Goal: Information Seeking & Learning: Learn about a topic

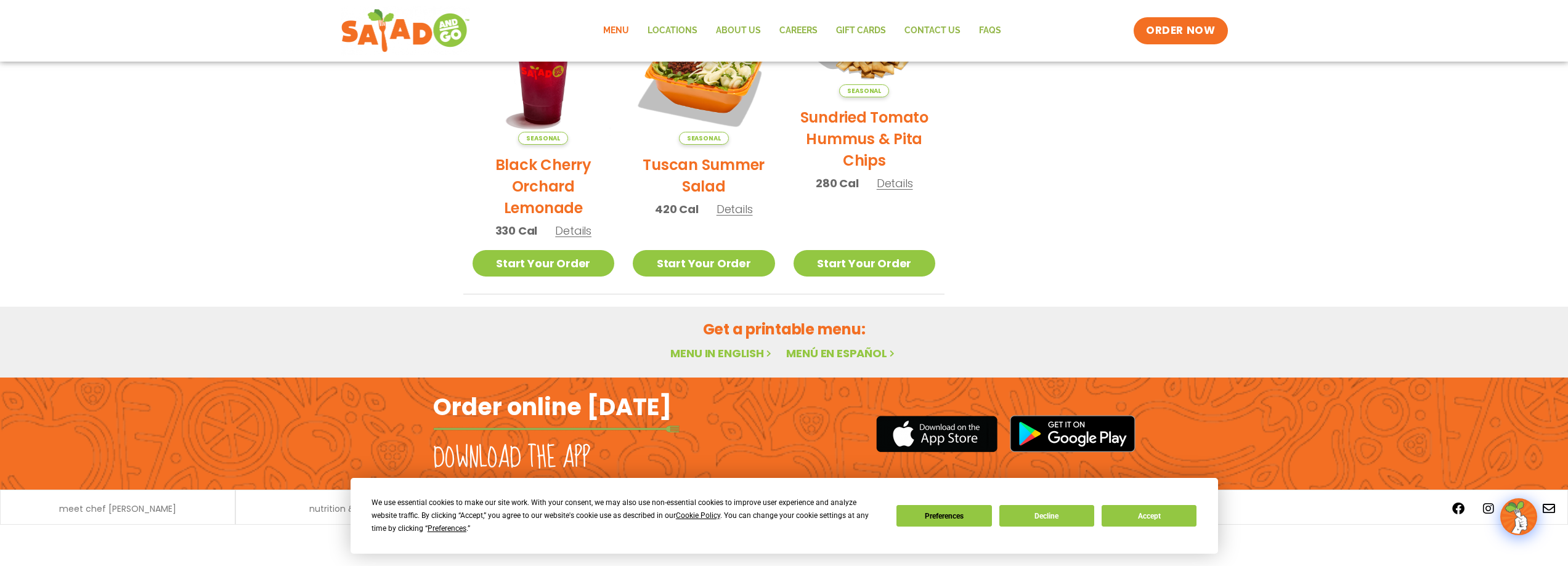
scroll to position [470, 0]
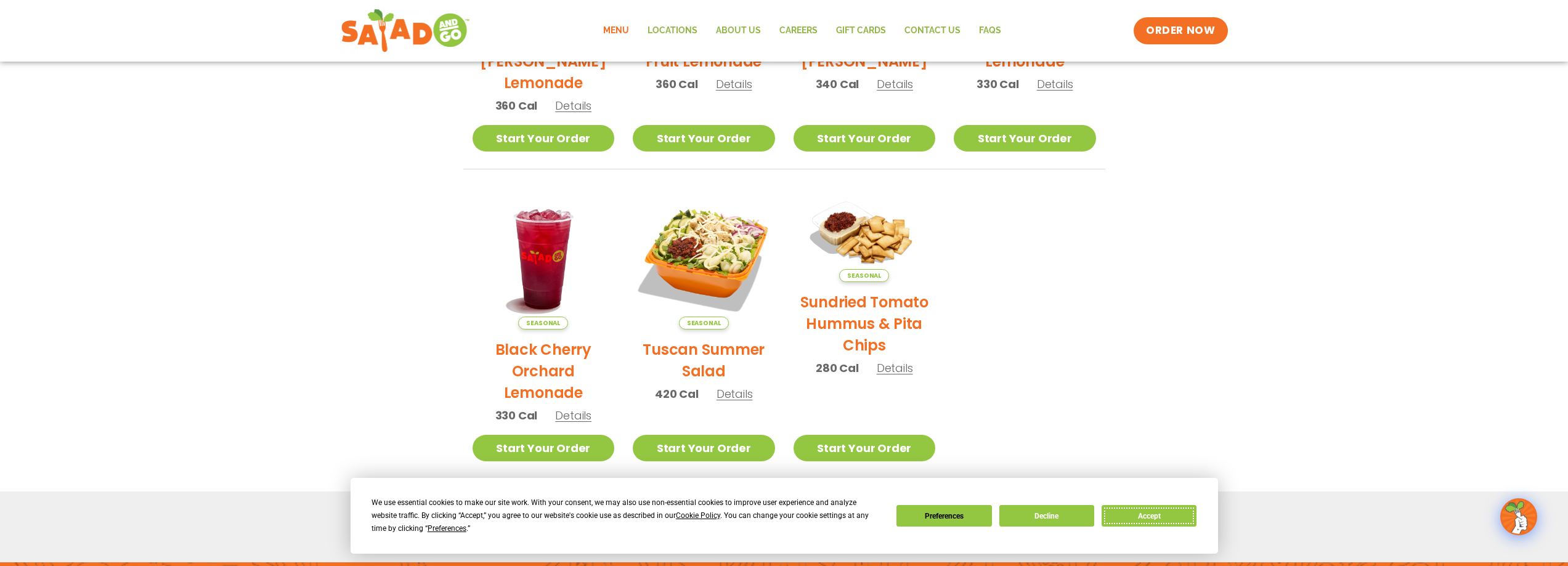
click at [1138, 513] on button "Accept" at bounding box center [1149, 516] width 95 height 21
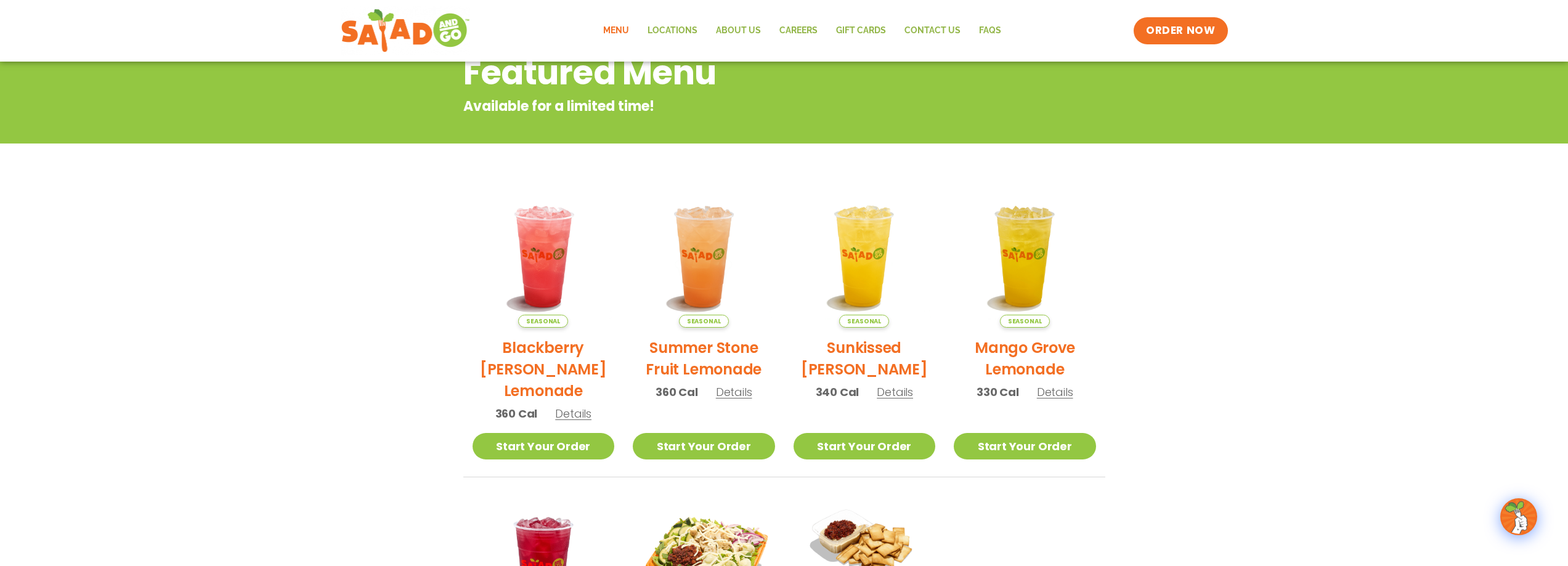
scroll to position [39, 0]
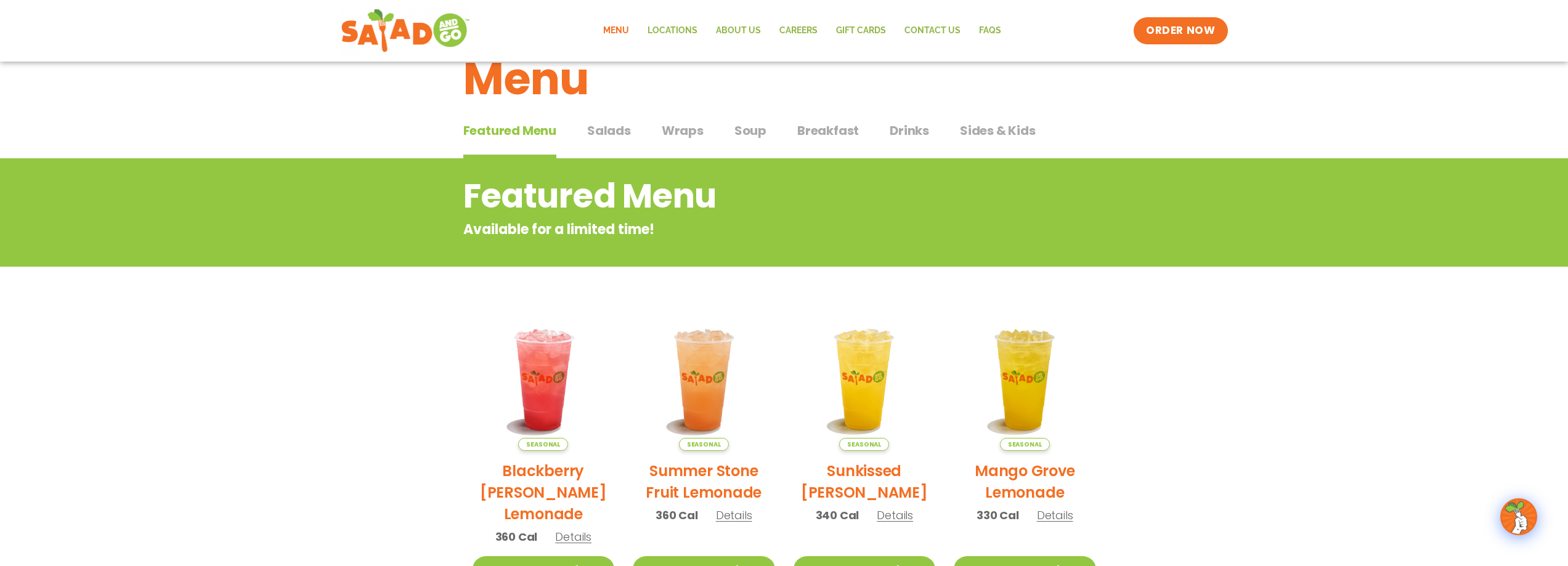
click at [824, 129] on span "Breakfast" at bounding box center [828, 131] width 61 height 19
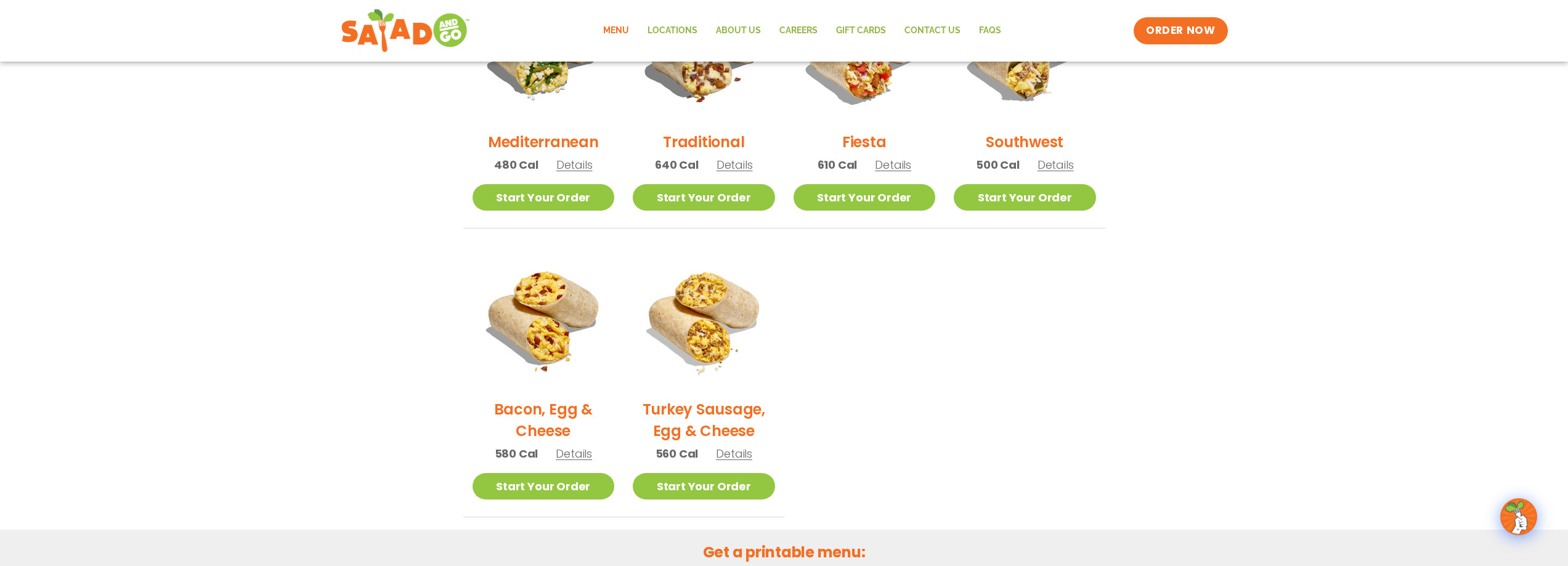
scroll to position [286, 0]
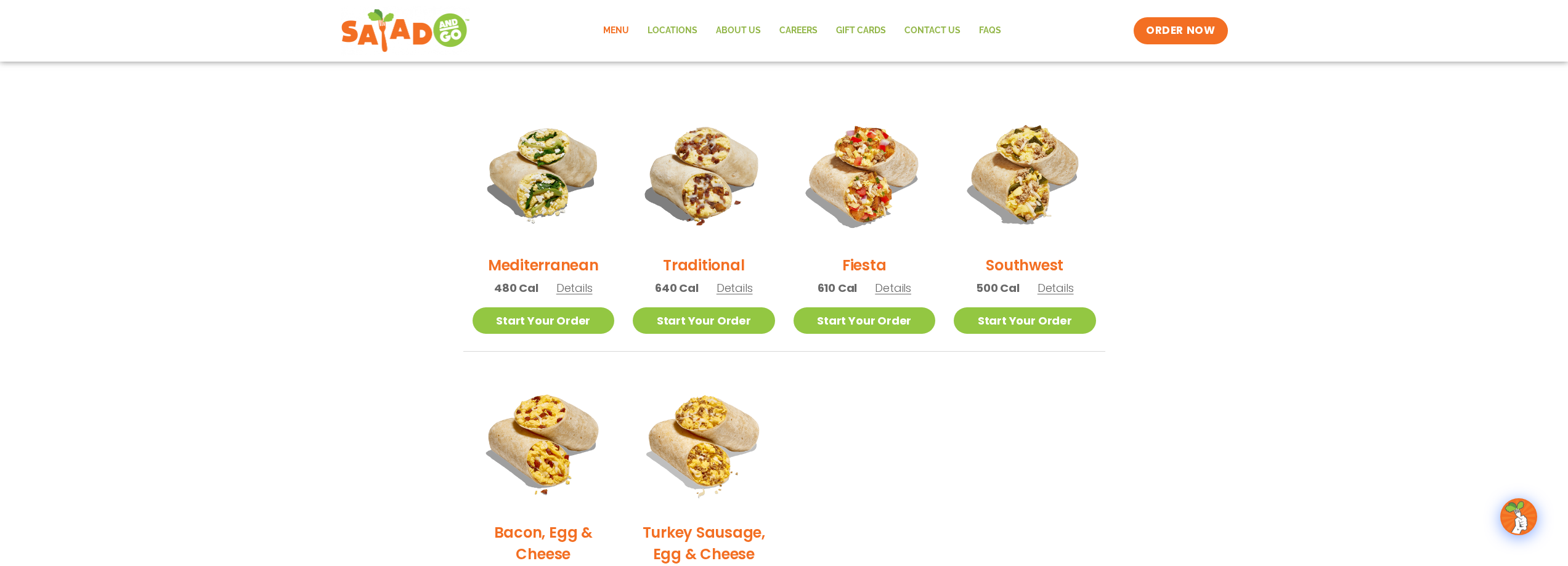
click at [1045, 293] on span "Details" at bounding box center [1056, 288] width 36 height 16
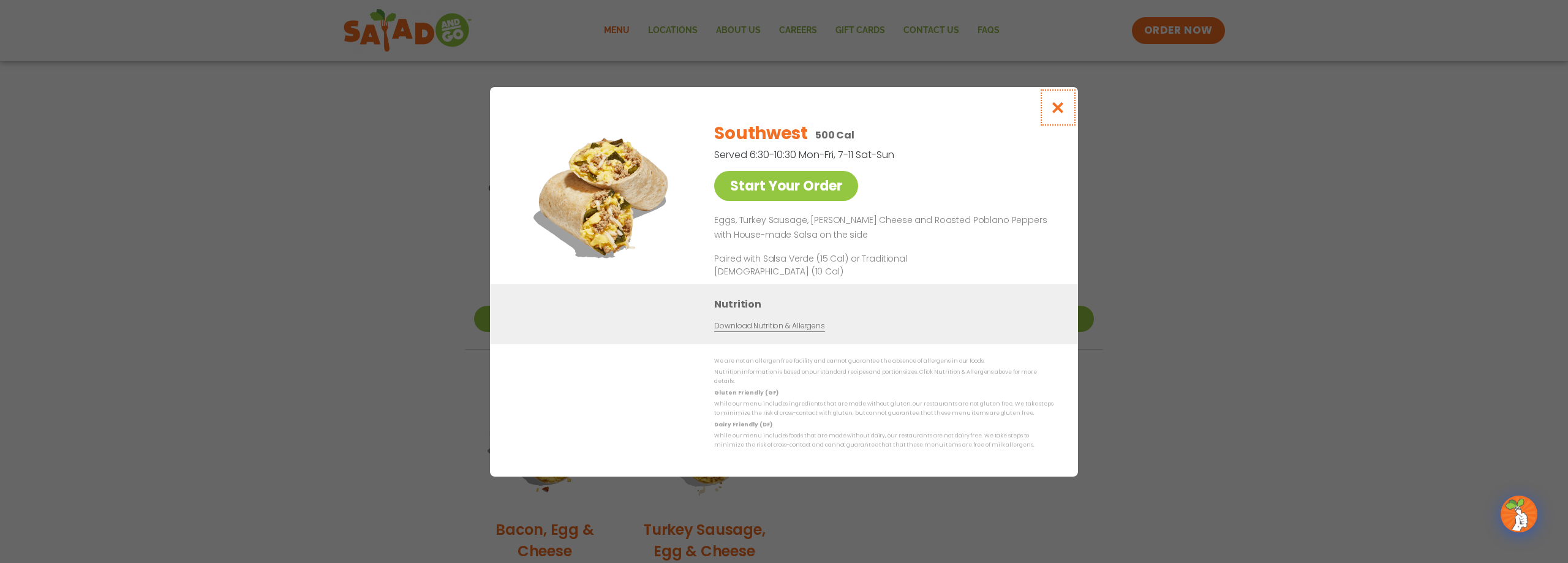
click at [1056, 112] on icon "Close modal" at bounding box center [1058, 107] width 15 height 13
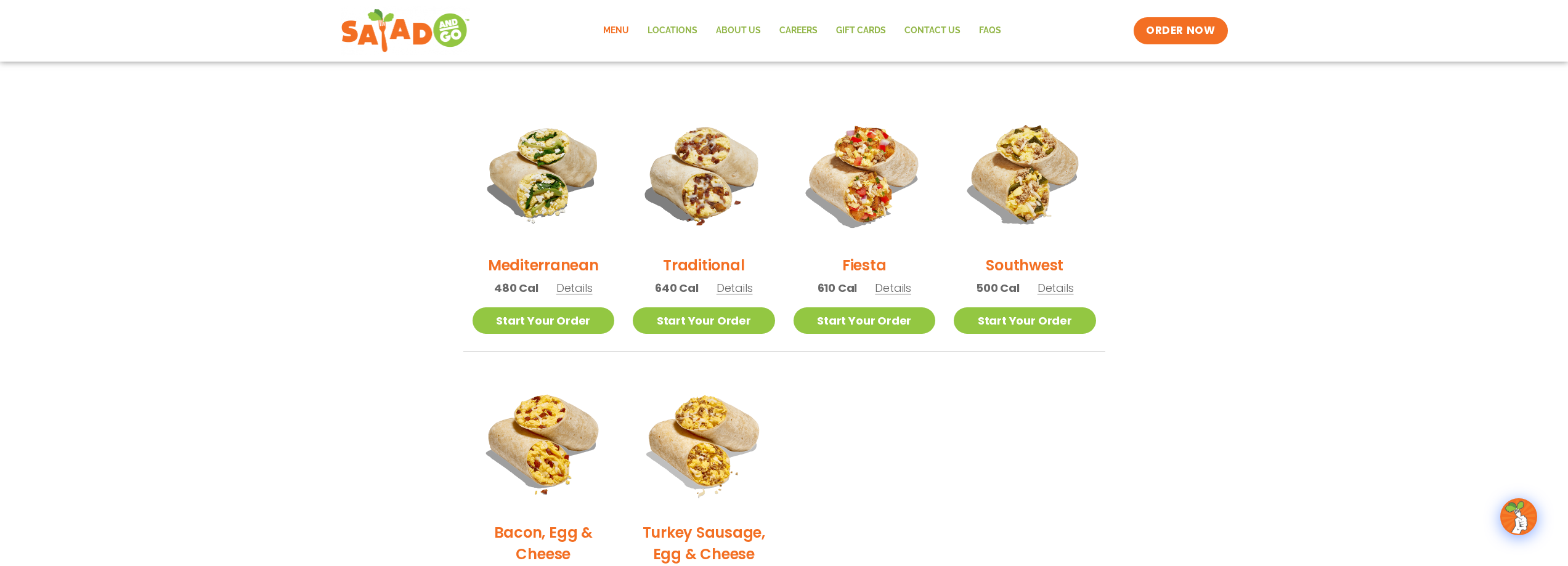
scroll to position [348, 0]
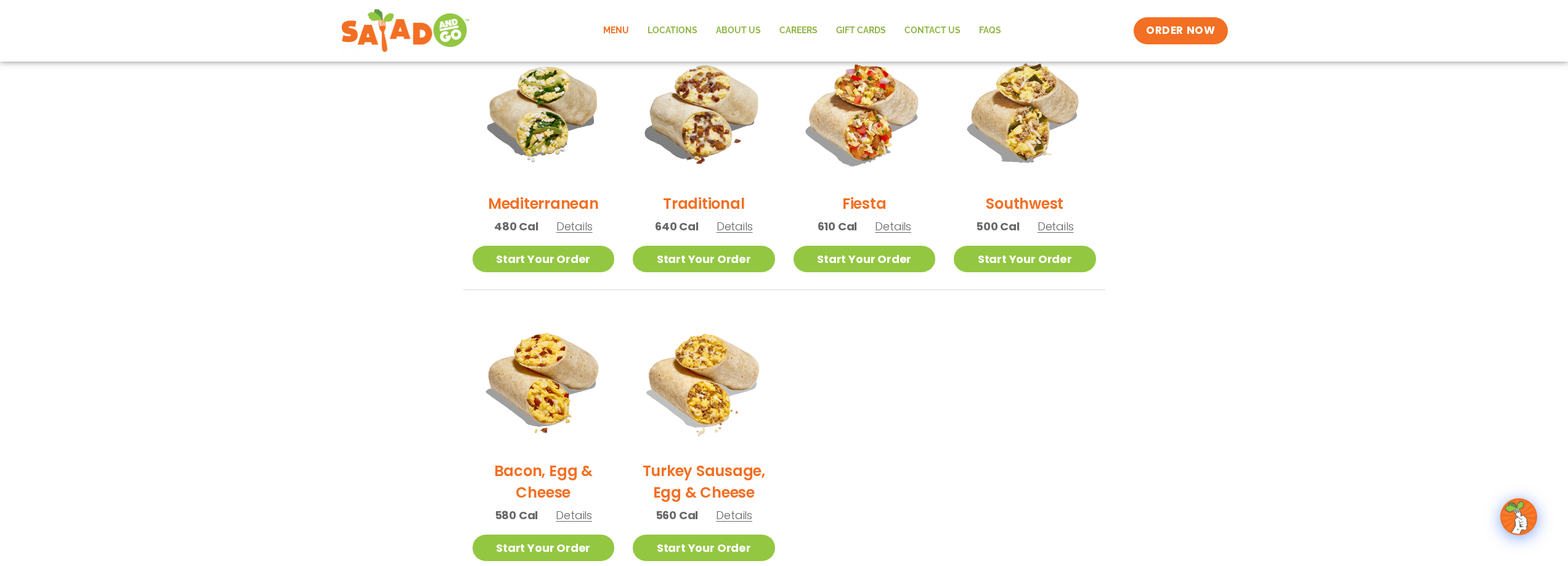
click at [734, 229] on span "Details" at bounding box center [735, 226] width 36 height 16
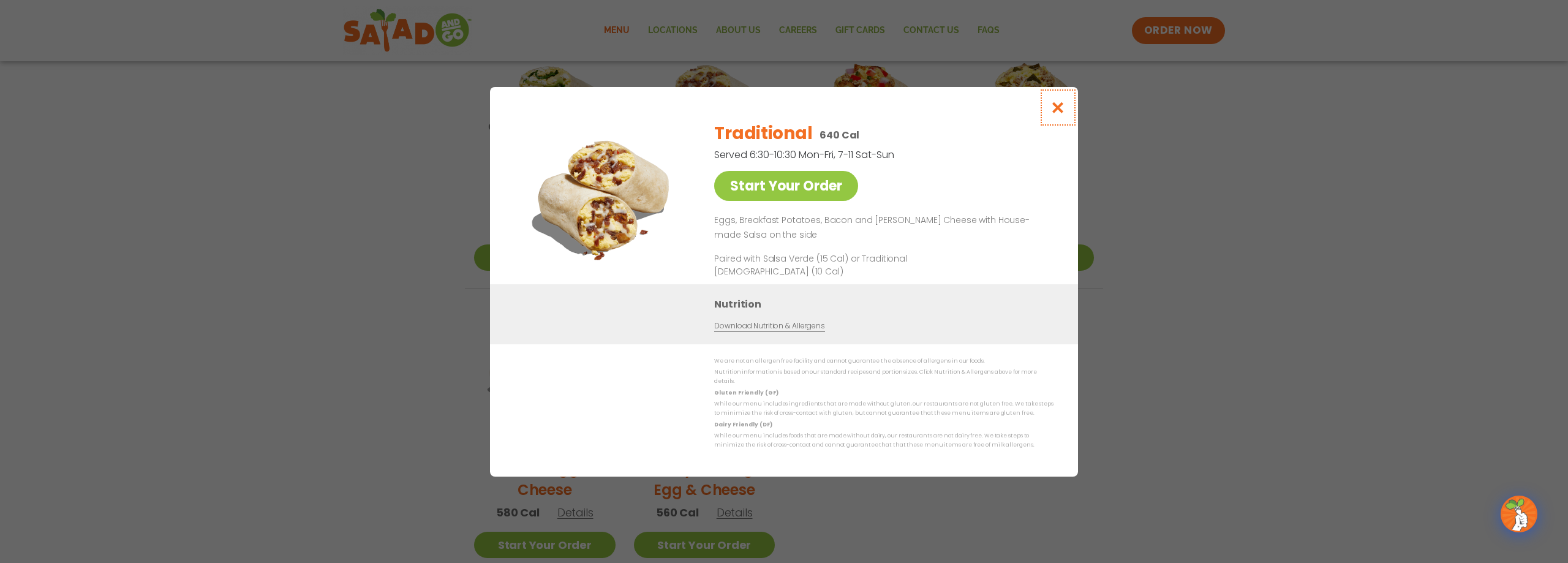
click at [1059, 114] on icon "Close modal" at bounding box center [1058, 107] width 15 height 13
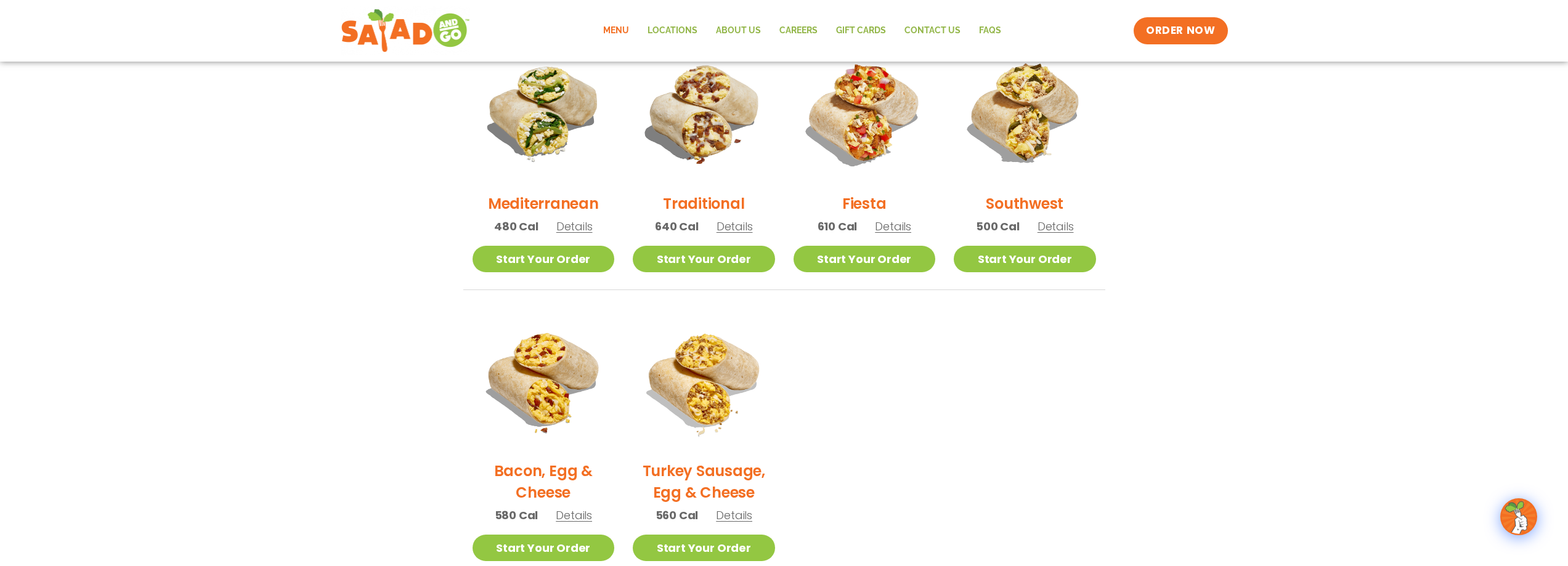
scroll to position [532, 0]
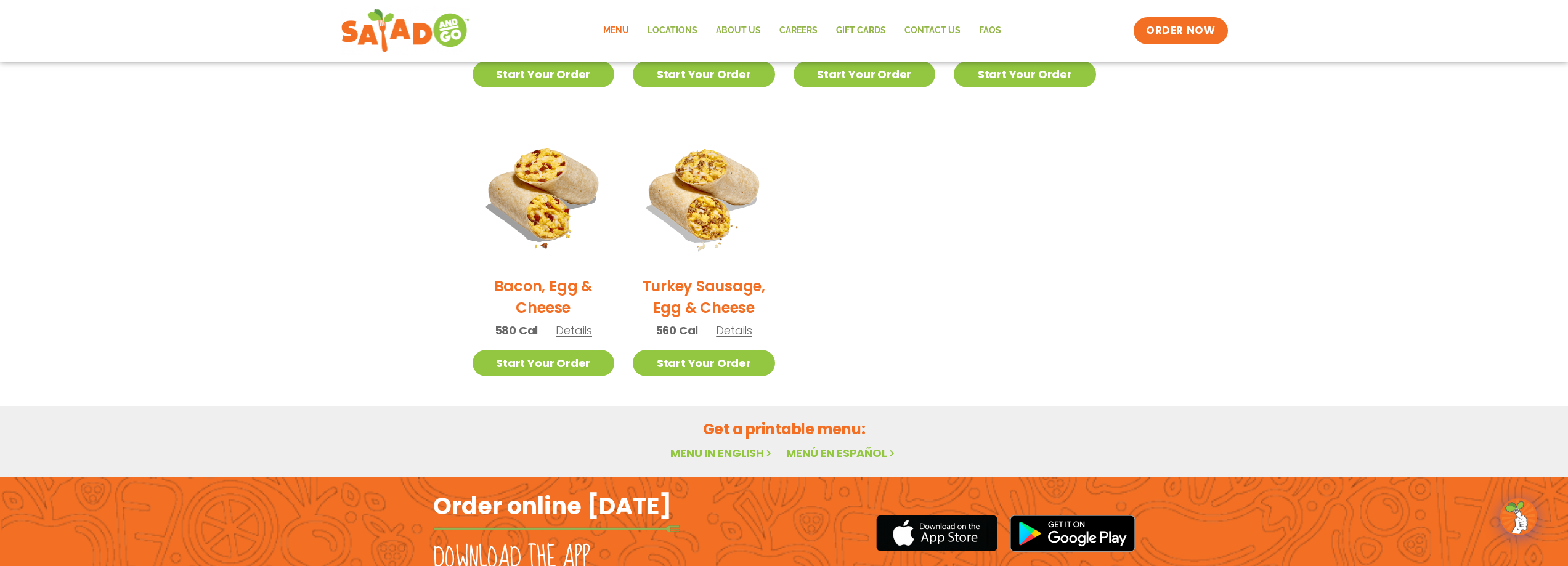
click at [731, 454] on link "Menu in English" at bounding box center [722, 453] width 103 height 16
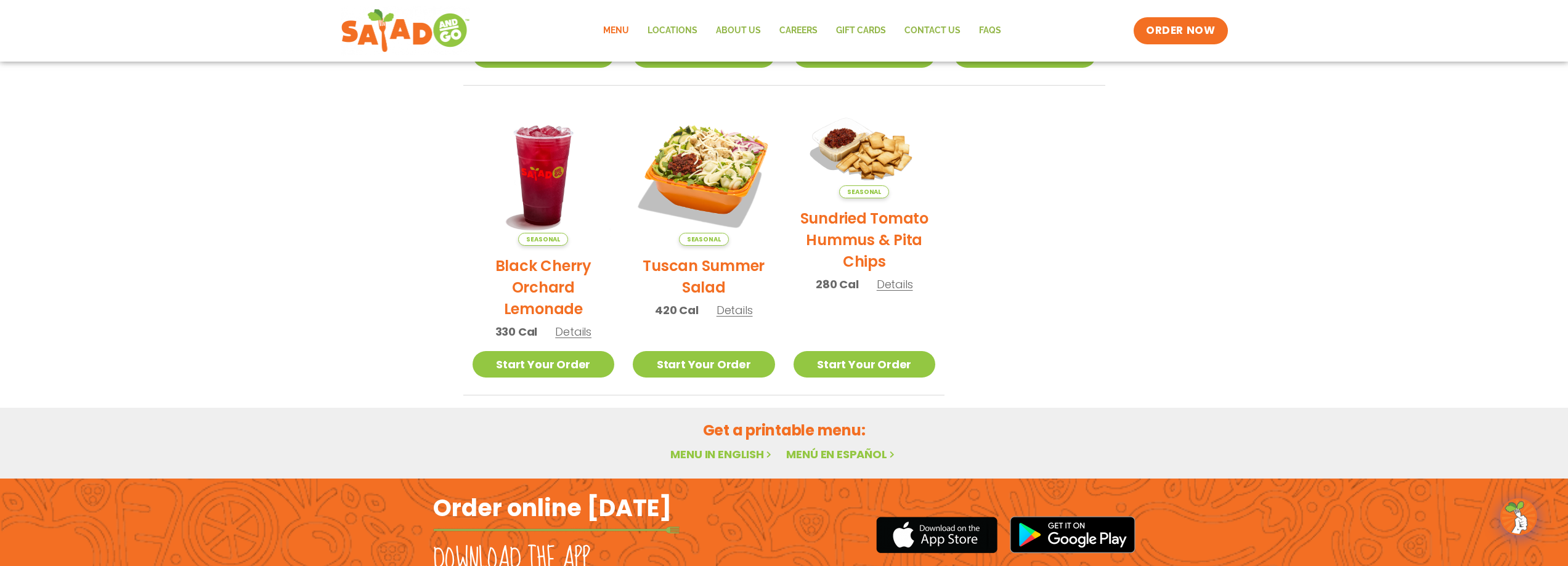
scroll to position [656, 0]
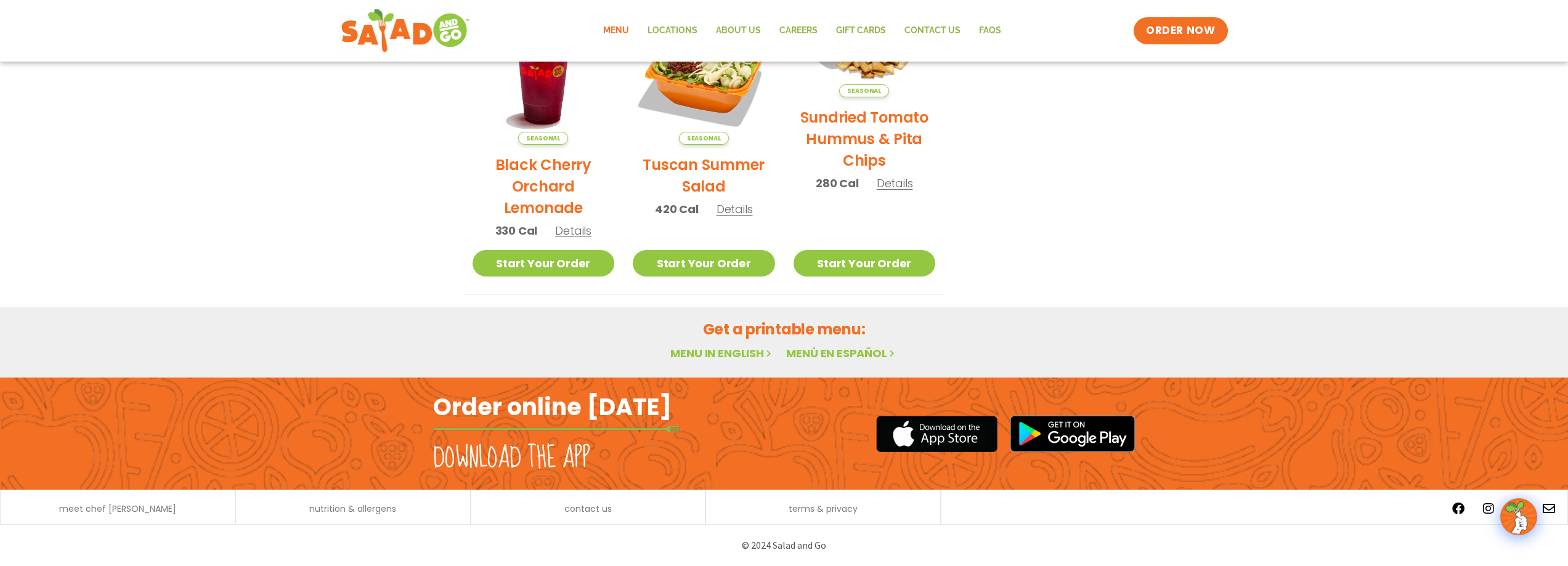
click at [733, 354] on link "Menu in English" at bounding box center [722, 353] width 103 height 16
click at [1429, 59] on div "Menu Locations About Us Careers GIFT CARDS Contact Us FAQs Menu Menu Locations …" at bounding box center [784, 30] width 1568 height 61
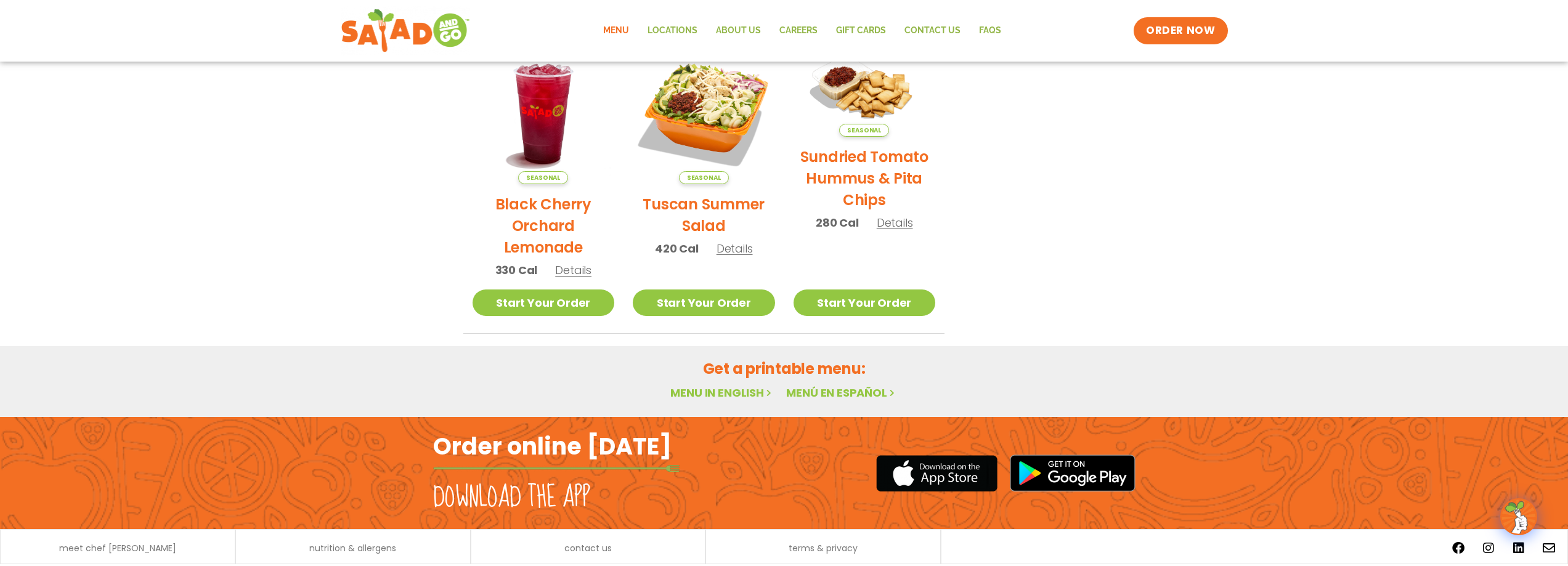
scroll to position [656, 0]
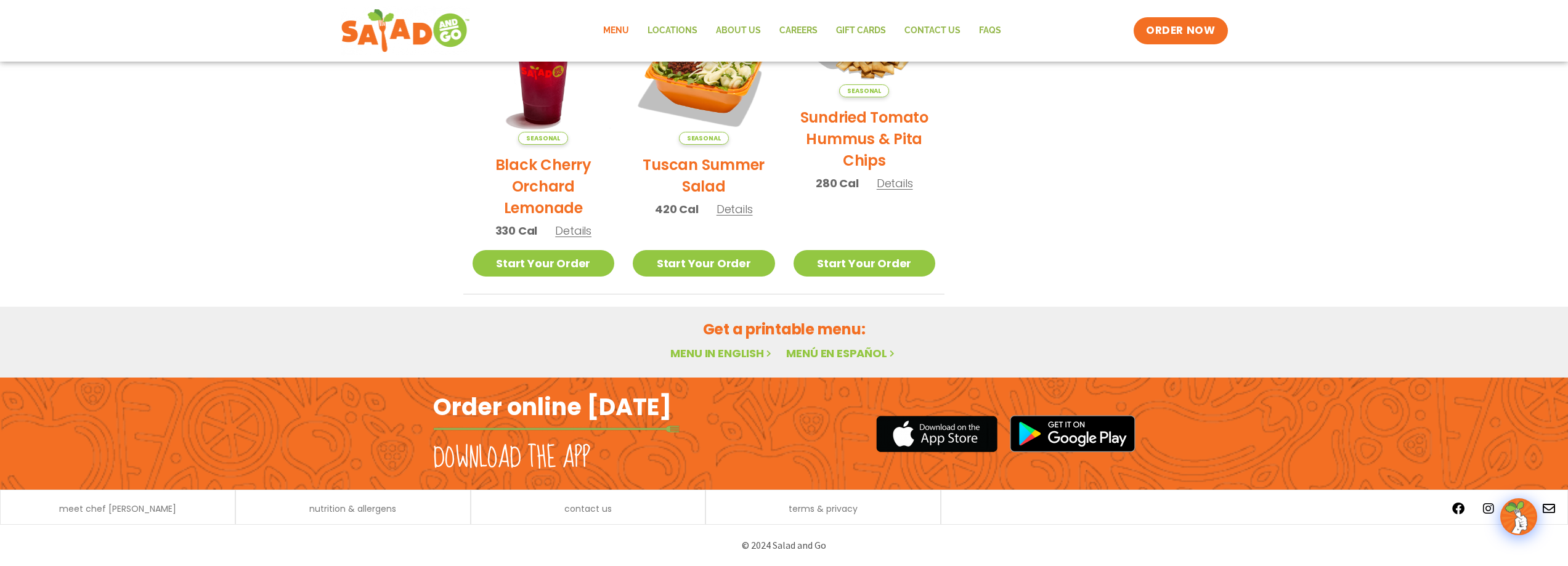
click at [1528, 509] on img at bounding box center [1518, 516] width 34 height 34
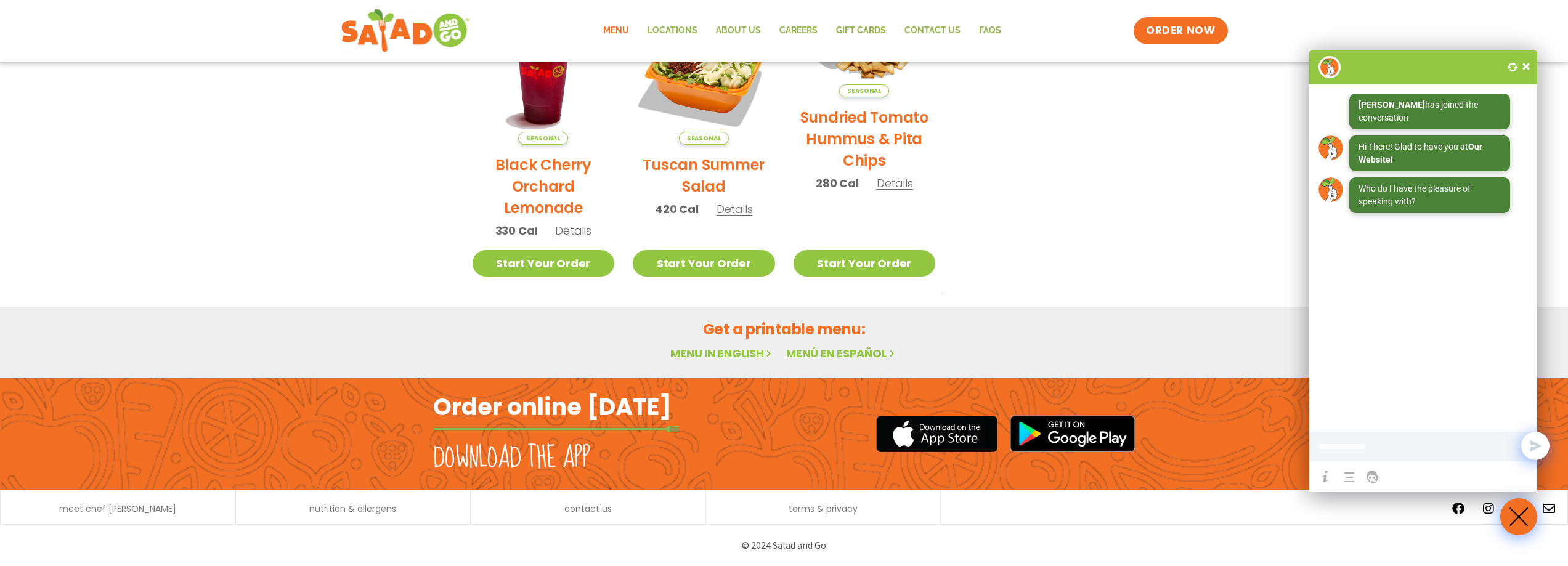
click at [1525, 64] on span at bounding box center [1525, 66] width 12 height 12
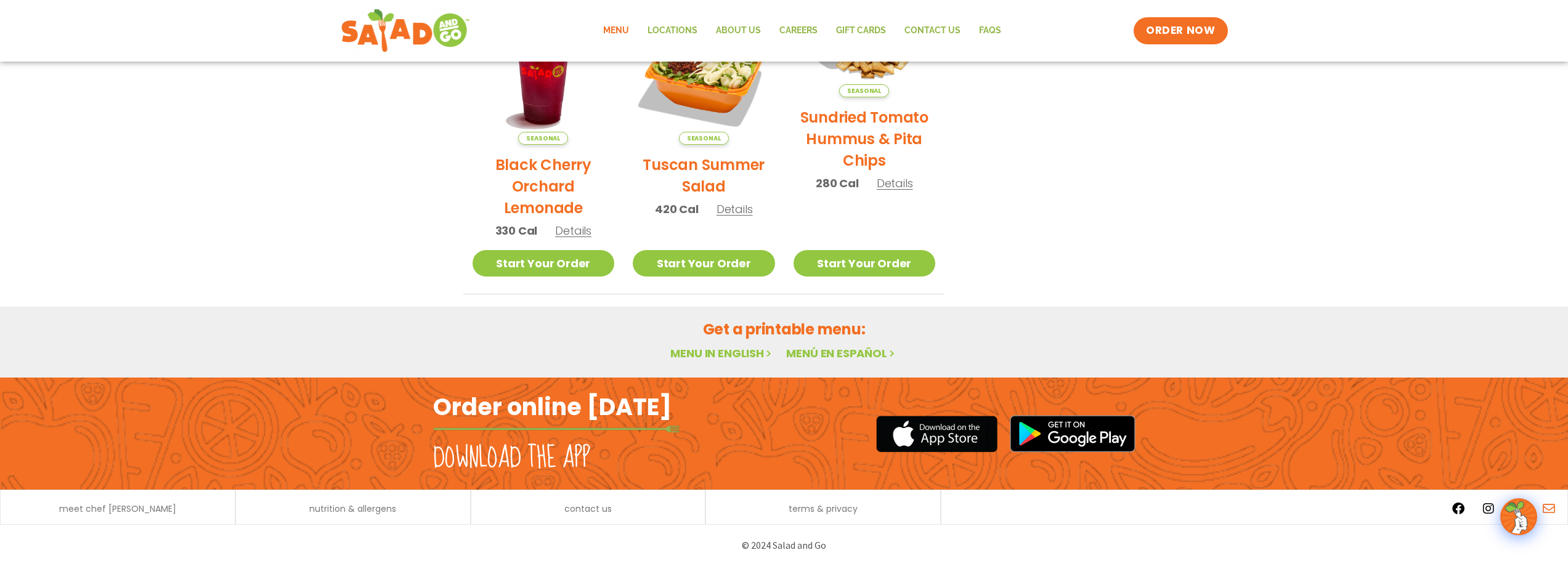
click at [1552, 506] on icon at bounding box center [1549, 508] width 12 height 12
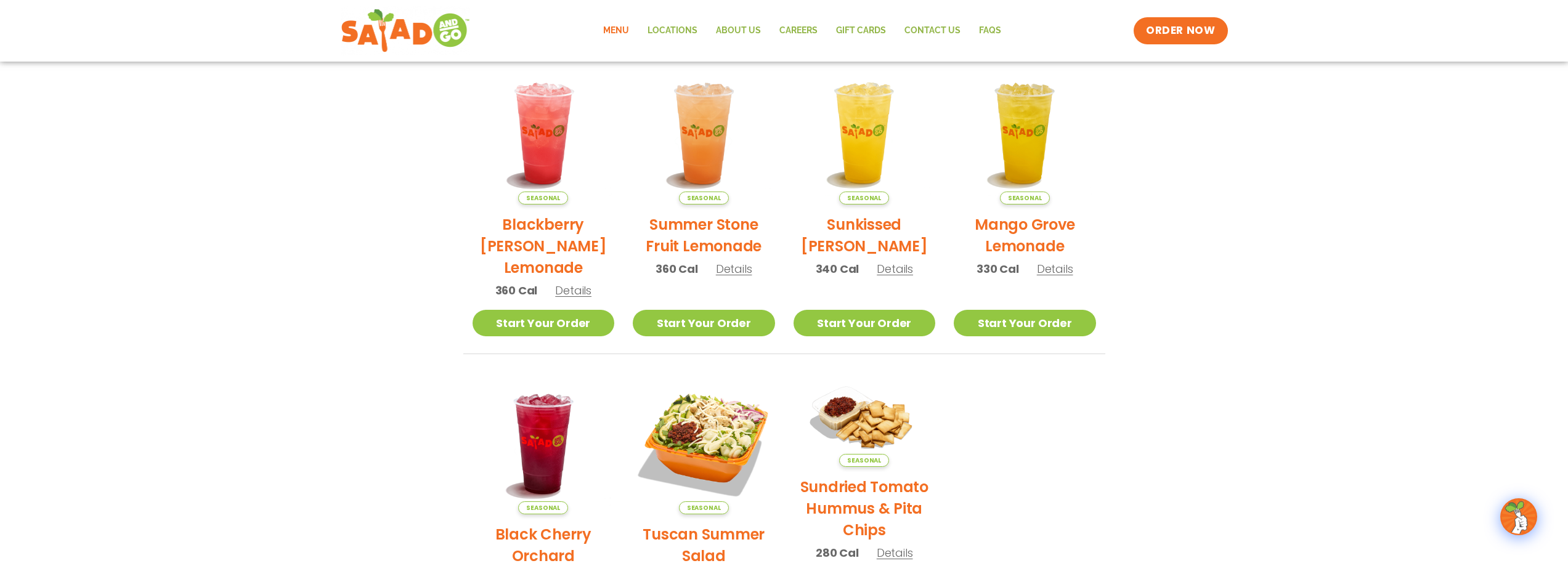
scroll to position [0, 0]
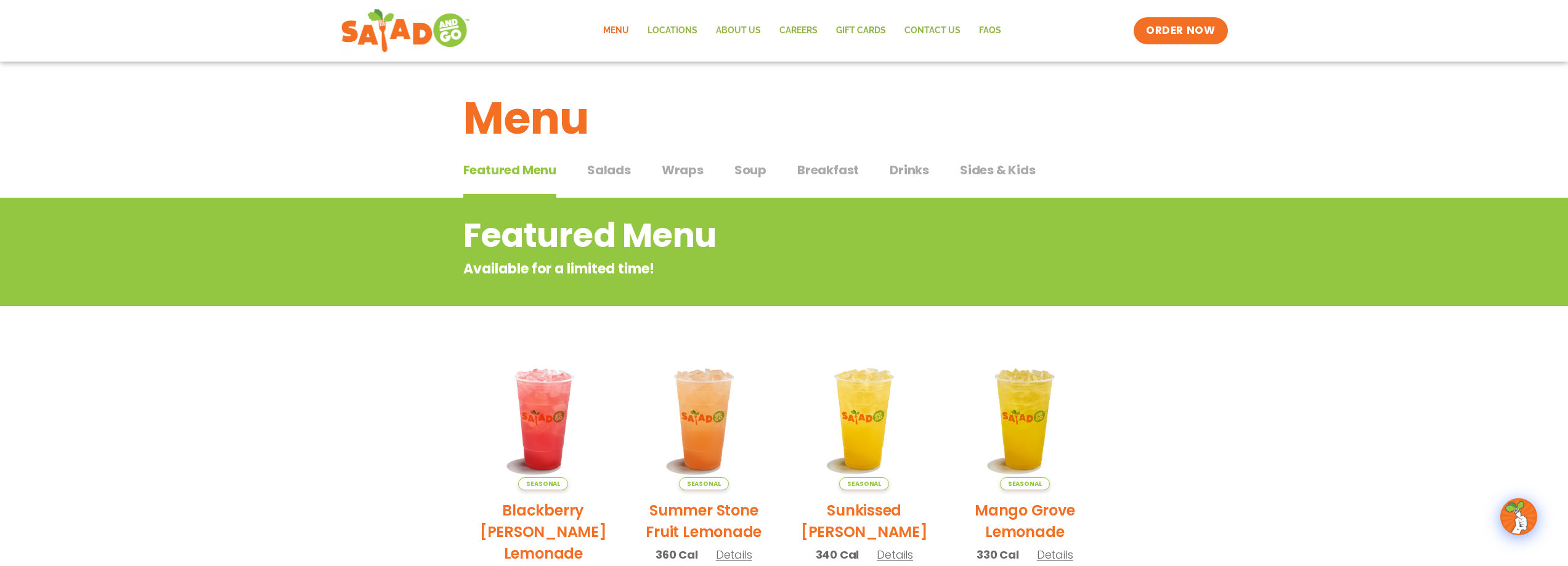
click at [810, 169] on span "Breakfast" at bounding box center [828, 170] width 61 height 19
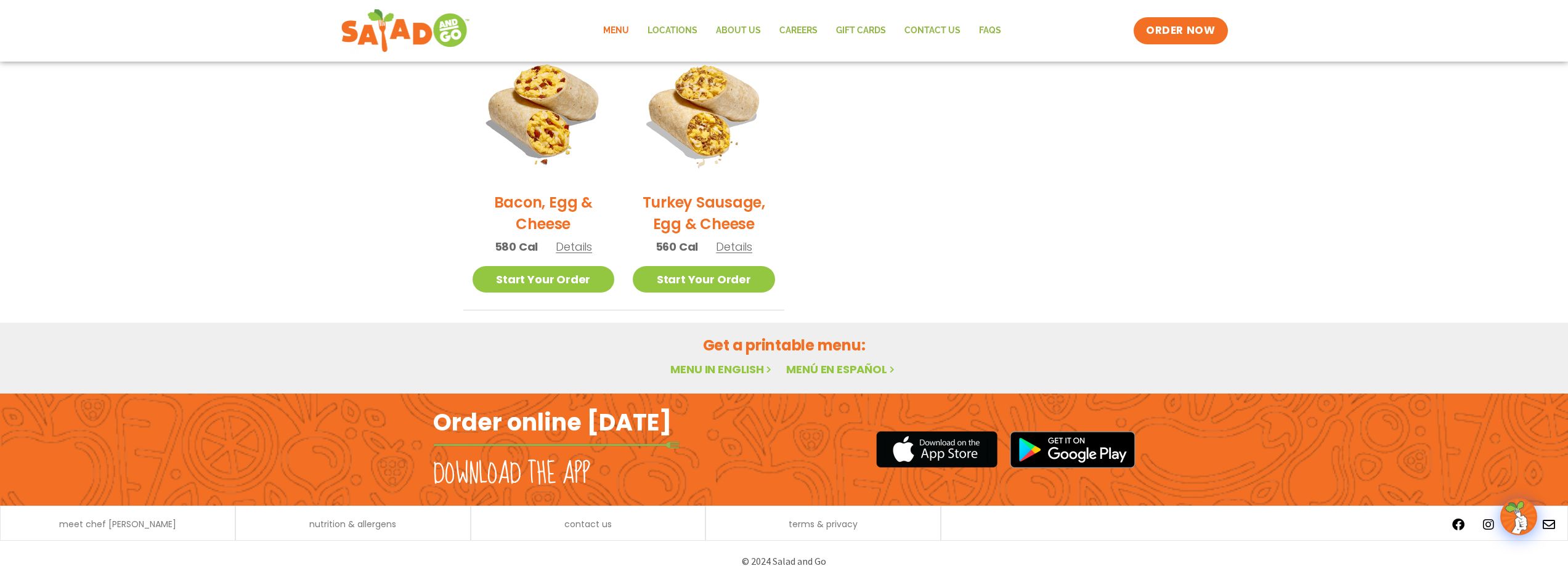
scroll to position [632, 0]
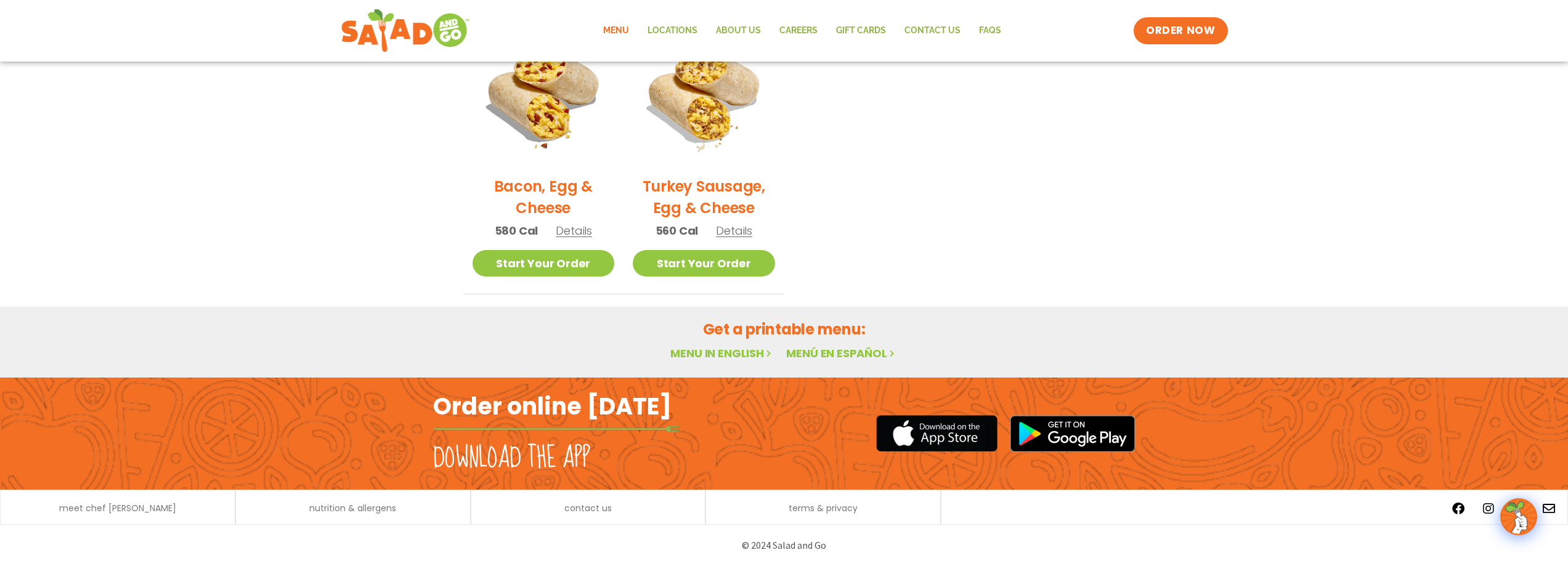
click at [766, 352] on icon at bounding box center [769, 353] width 10 height 10
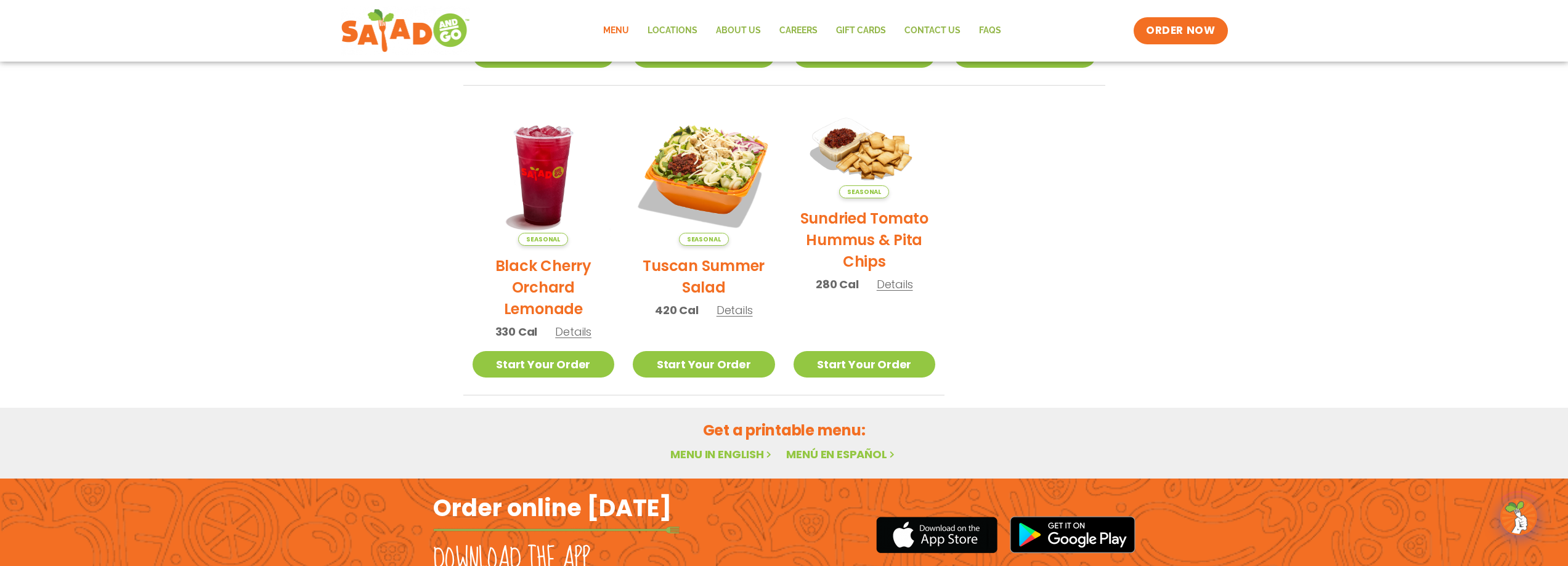
scroll to position [656, 0]
